Goal: Information Seeking & Learning: Learn about a topic

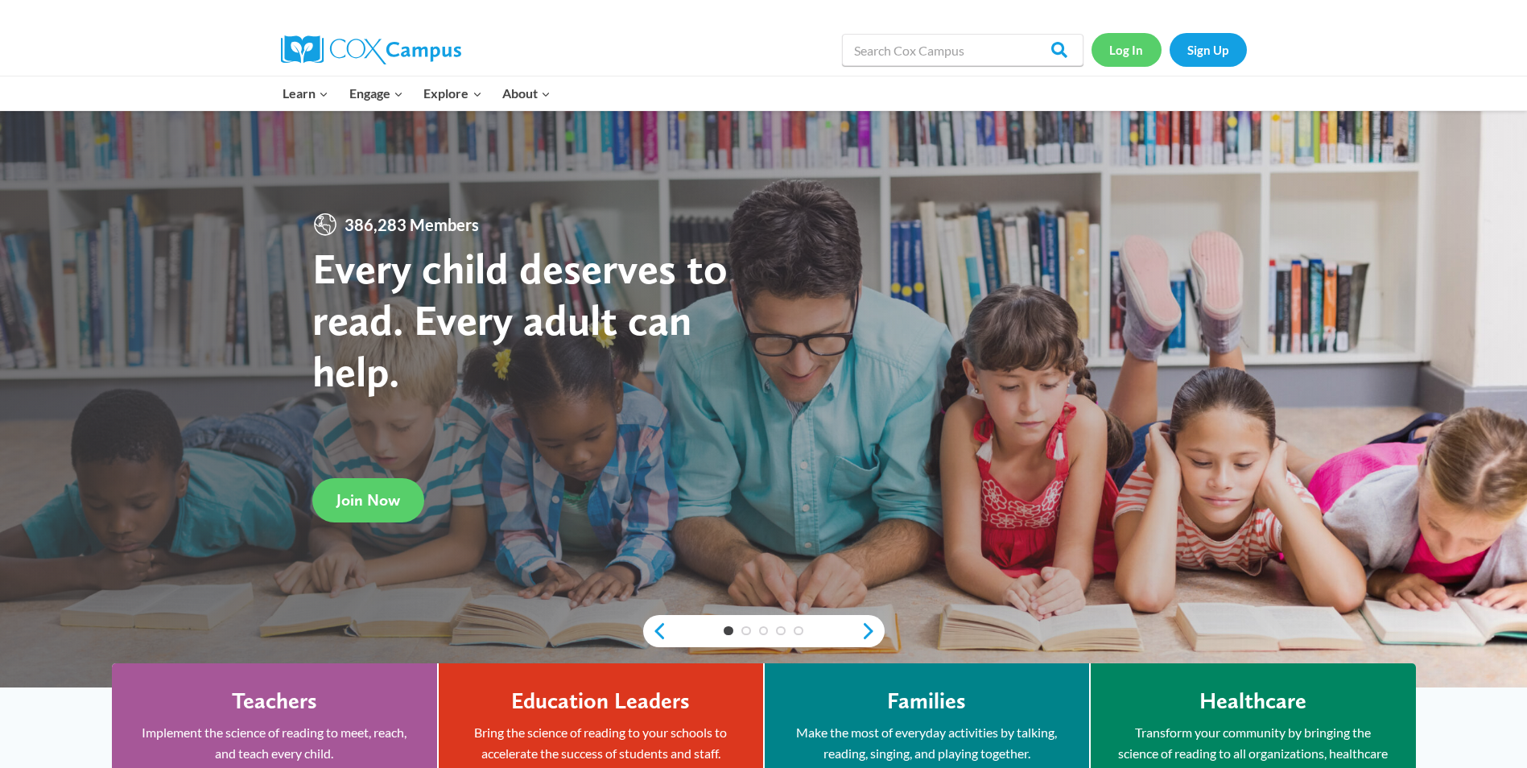
click at [1126, 52] on link "Log In" at bounding box center [1127, 49] width 70 height 33
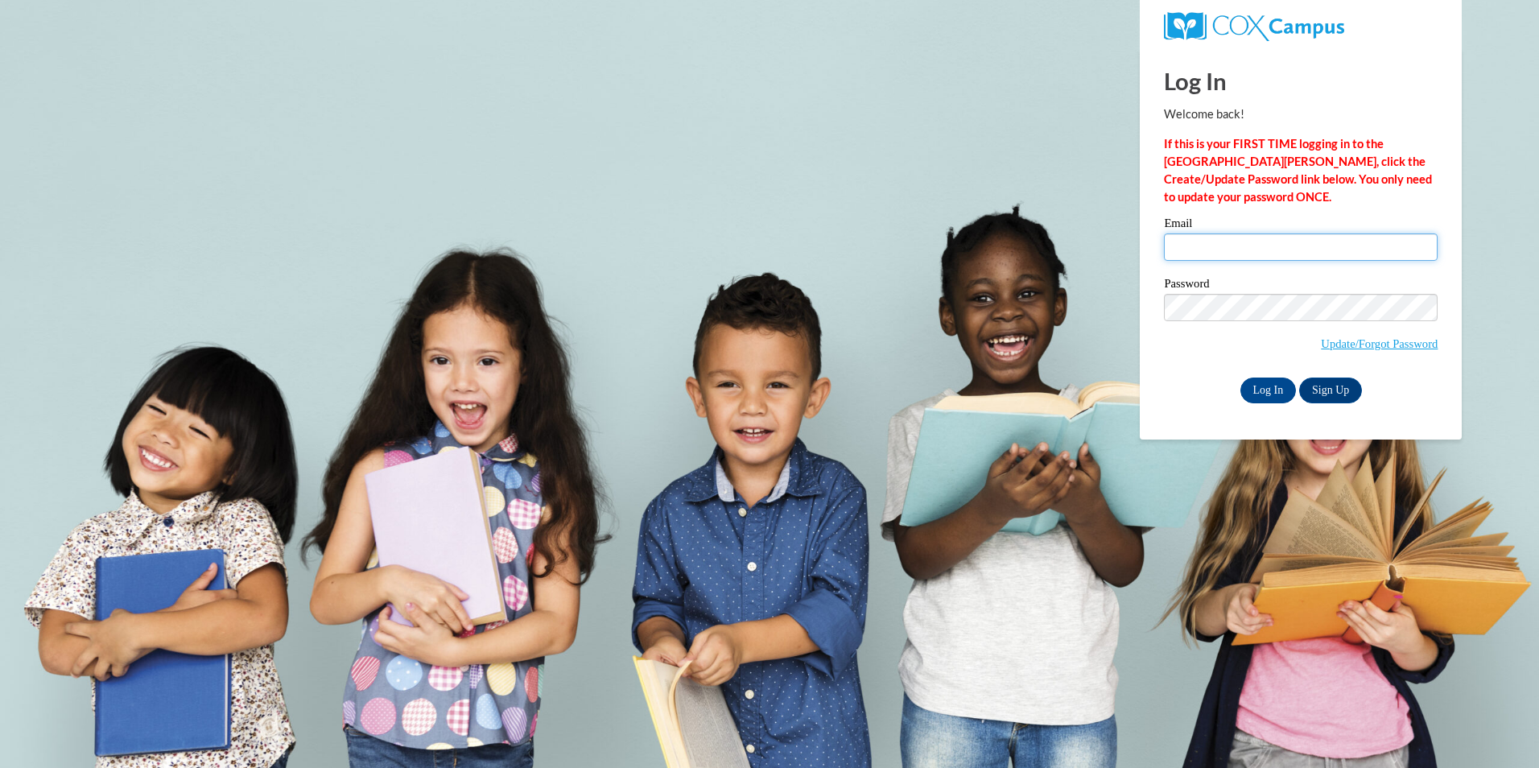
click at [1221, 246] on input "Email" at bounding box center [1301, 246] width 274 height 27
type input "mrtaylor@paulding.k12.ga.us"
click at [1266, 388] on input "Log In" at bounding box center [1269, 391] width 56 height 26
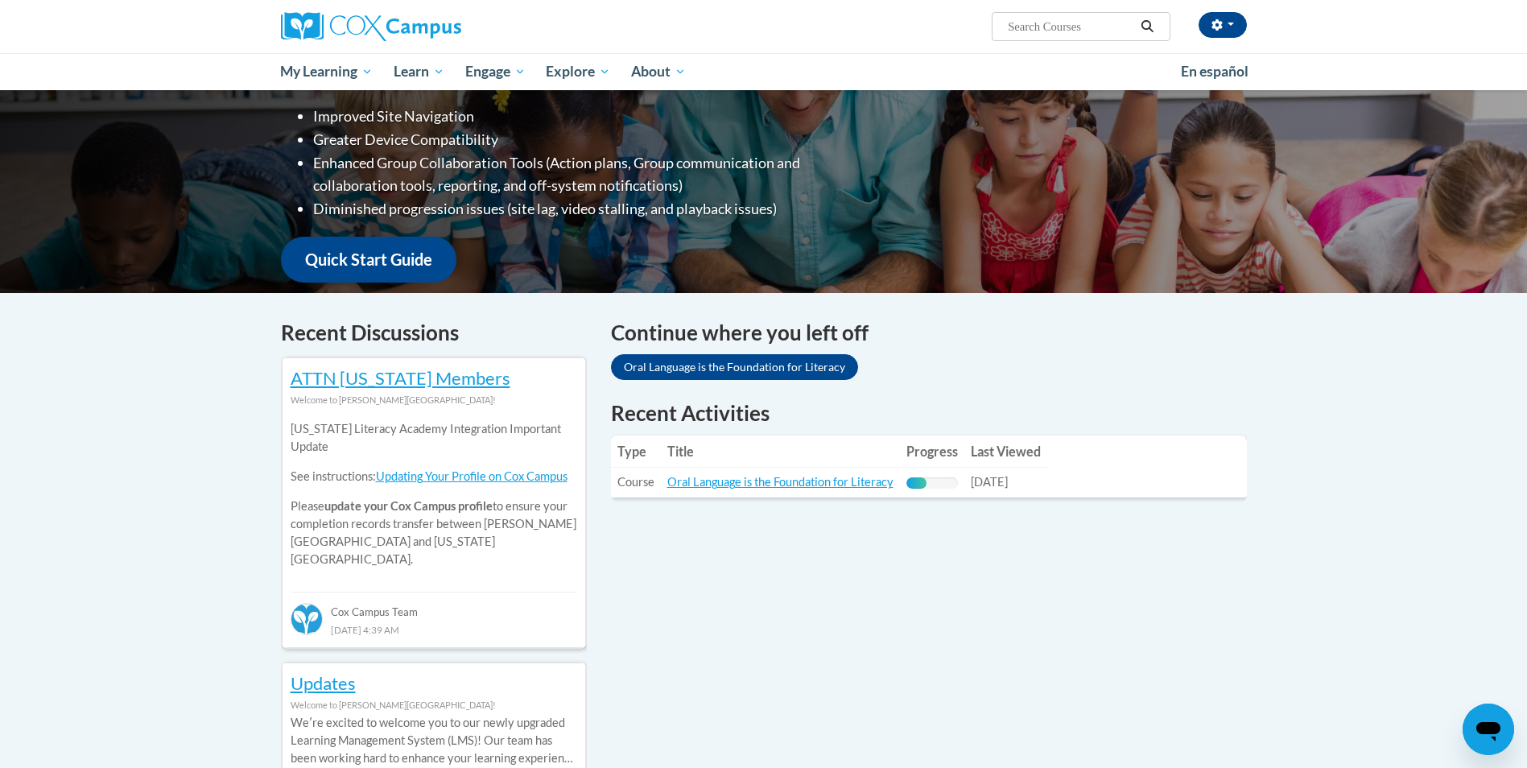
scroll to position [322, 0]
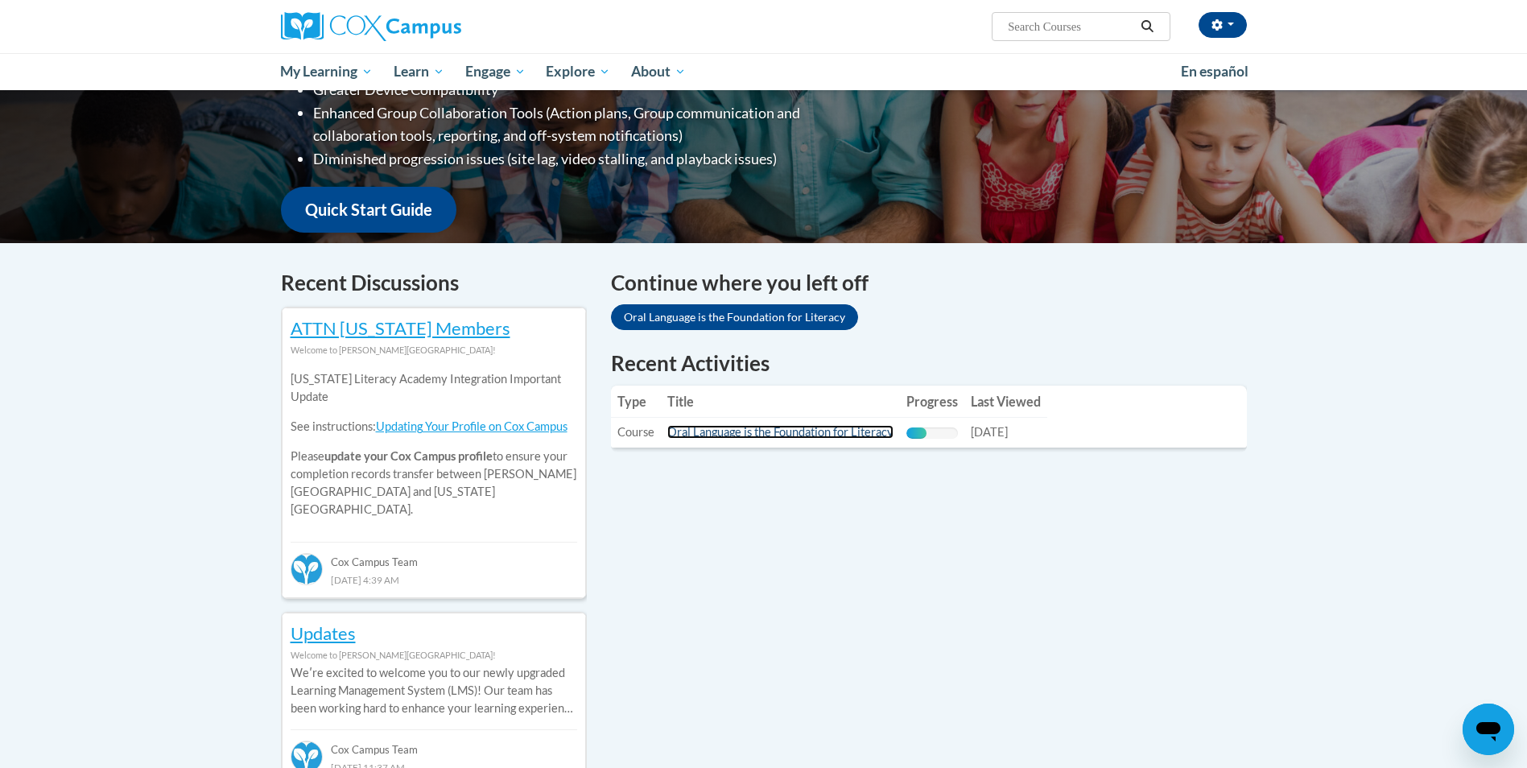
click at [828, 433] on link "Oral Language is the Foundation for Literacy" at bounding box center [780, 432] width 226 height 14
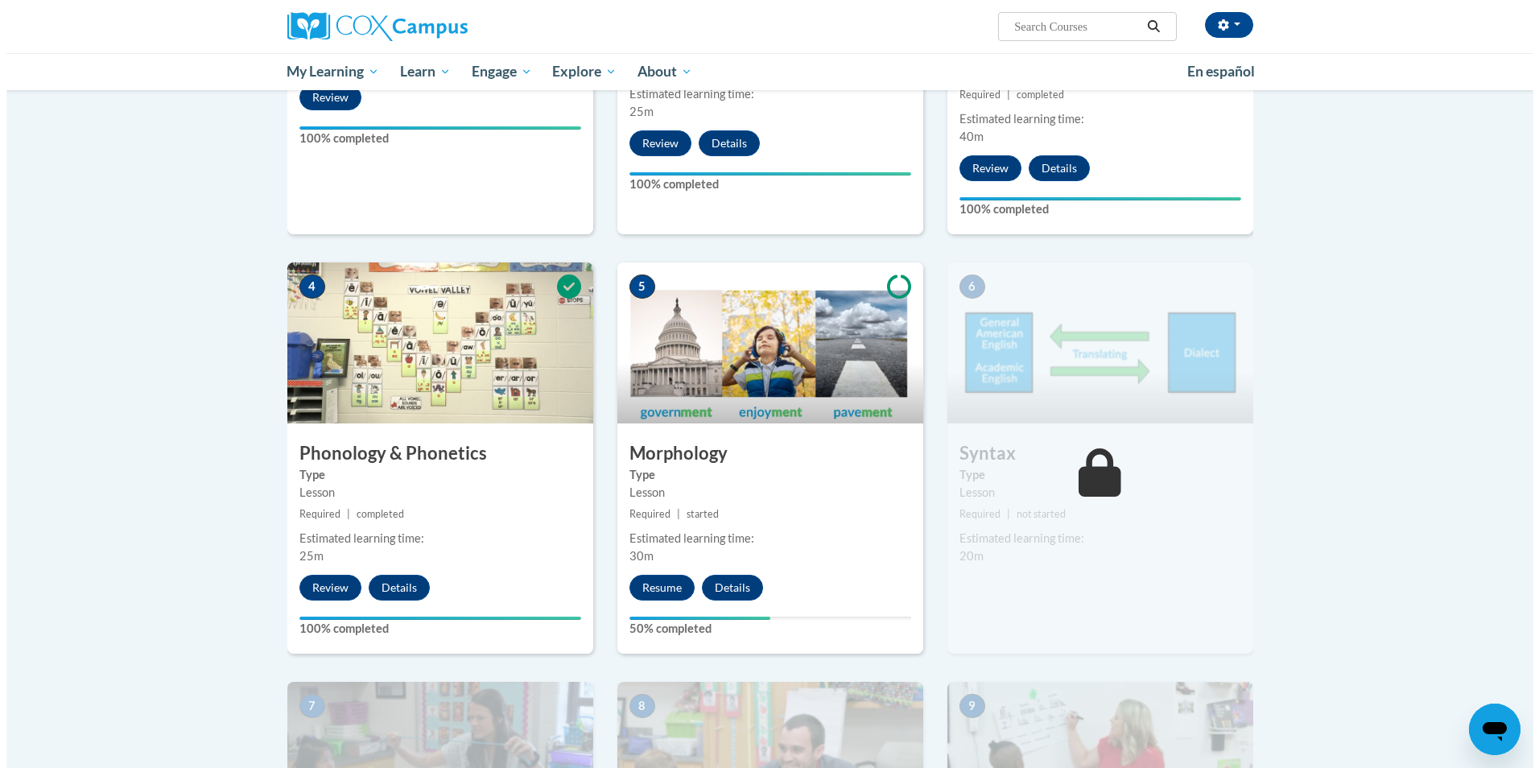
scroll to position [664, 0]
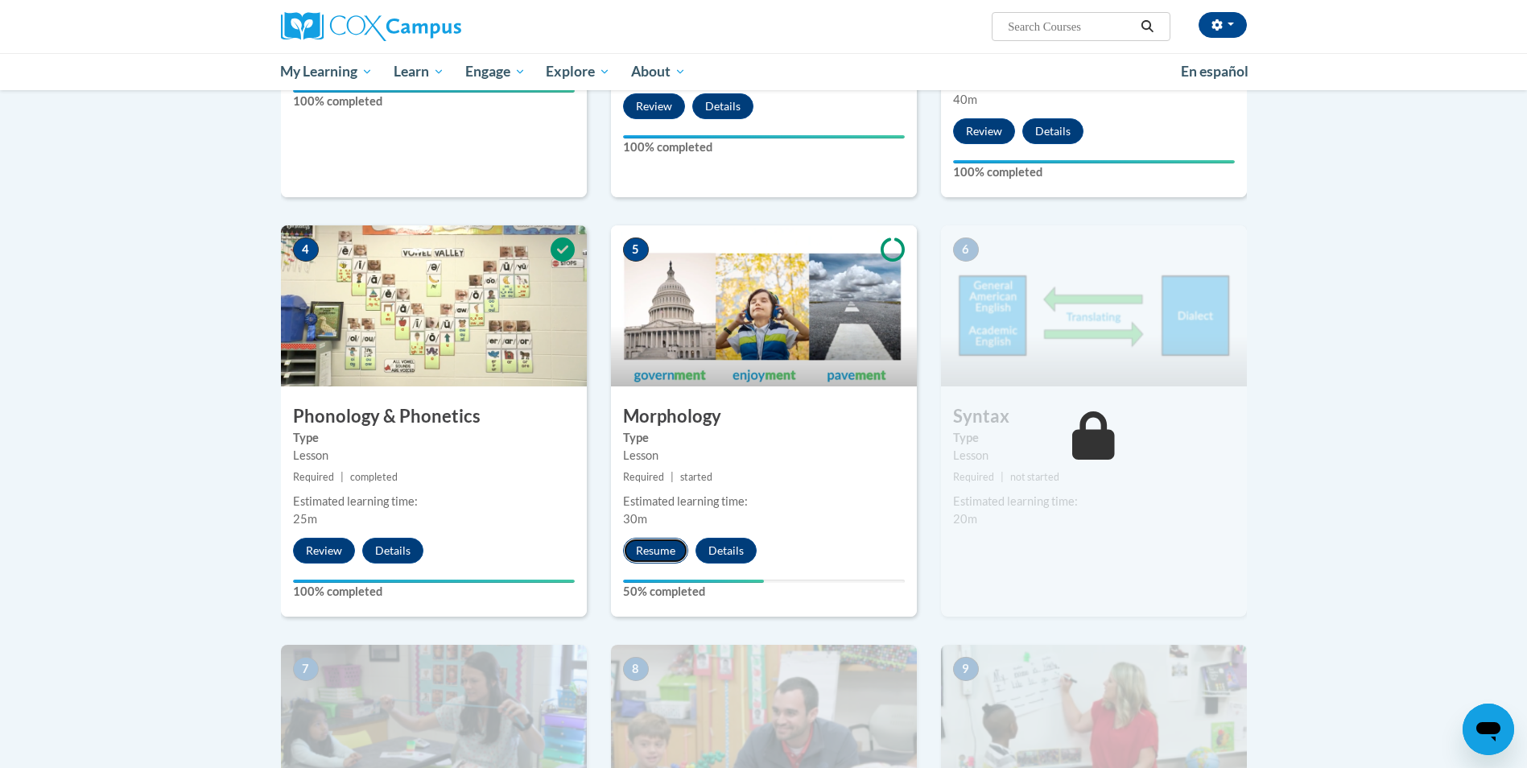
click at [638, 553] on button "Resume" at bounding box center [655, 551] width 65 height 26
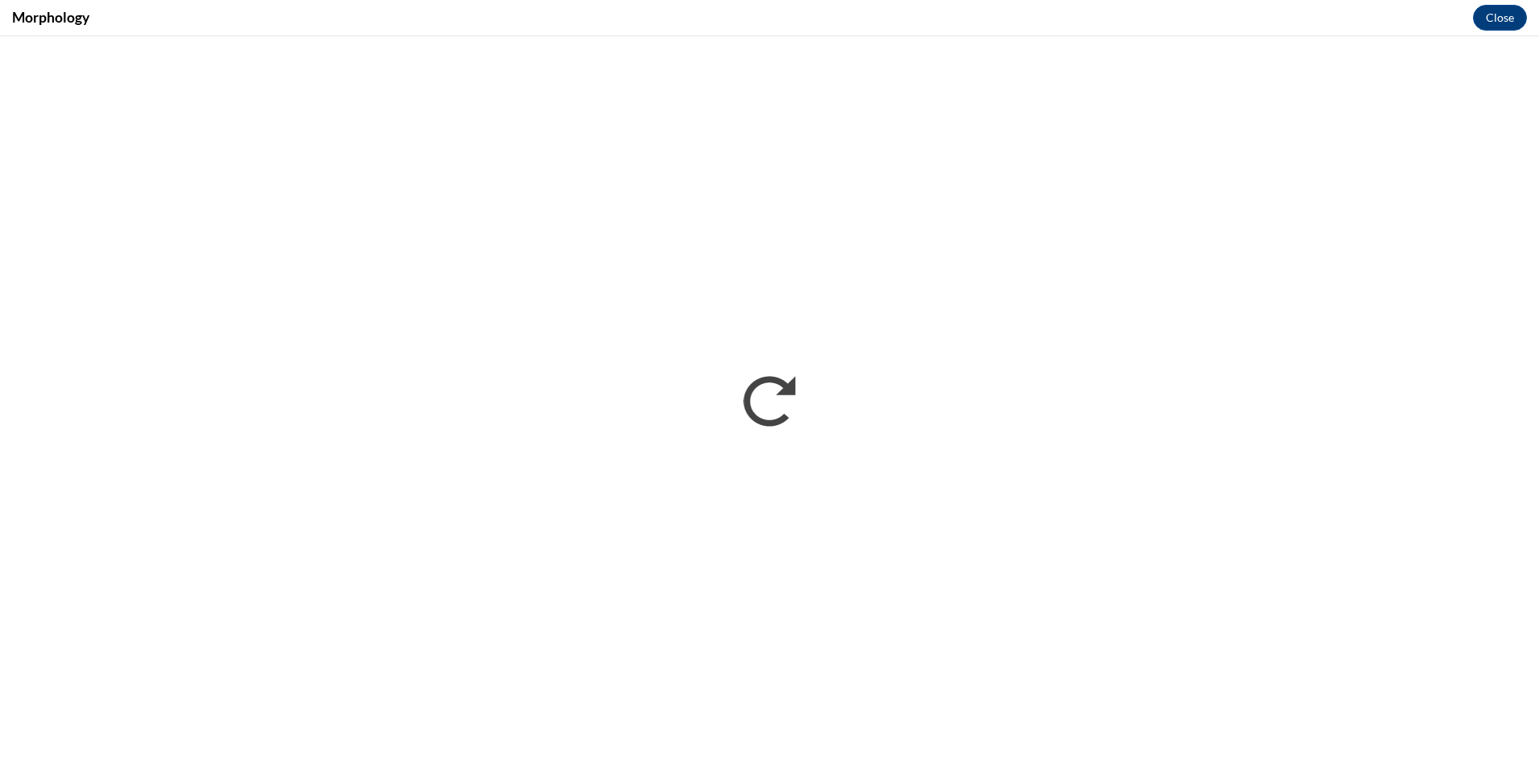
scroll to position [0, 0]
